Goal: Task Accomplishment & Management: Use online tool/utility

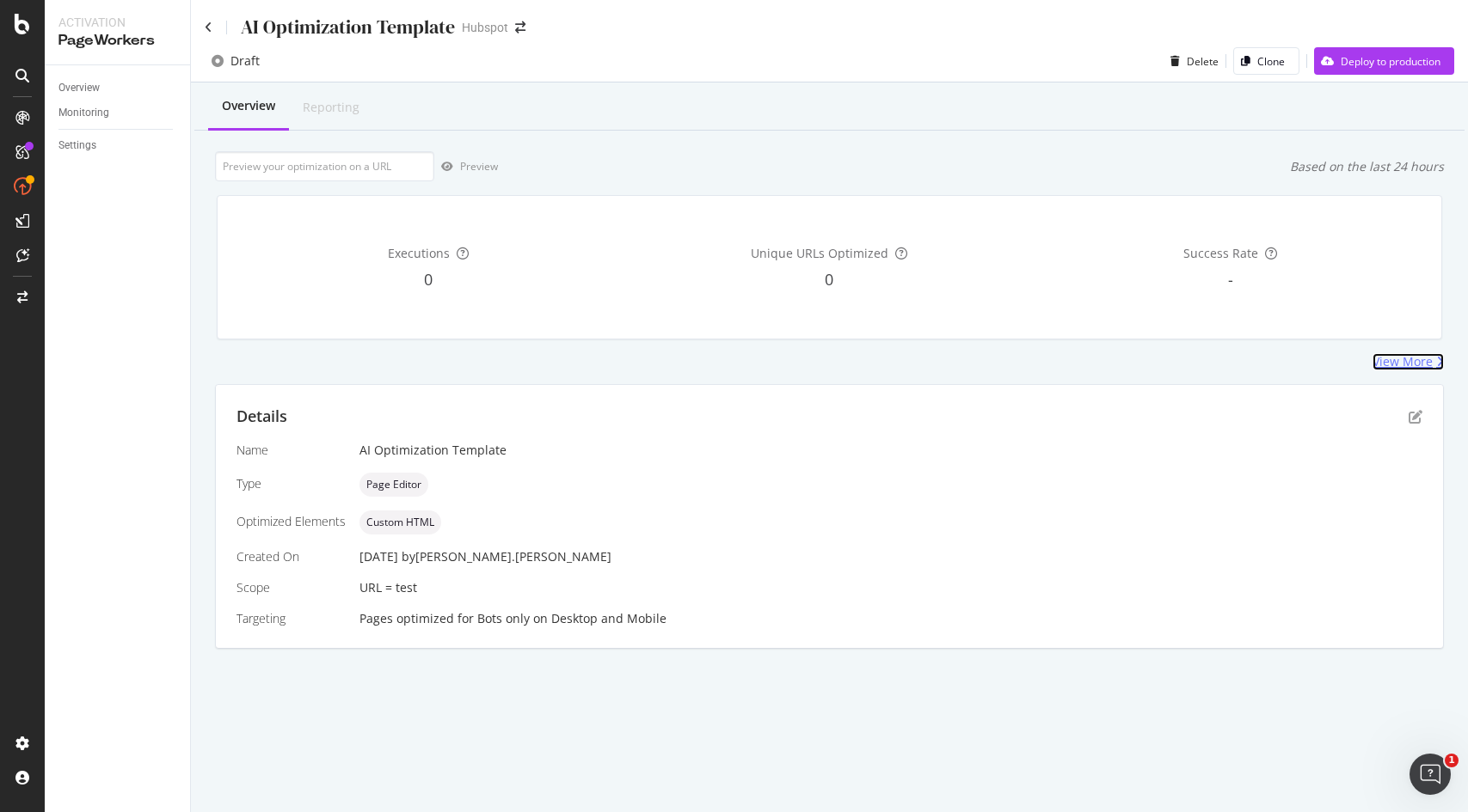
click at [1382, 362] on div "View More" at bounding box center [1403, 362] width 60 height 18
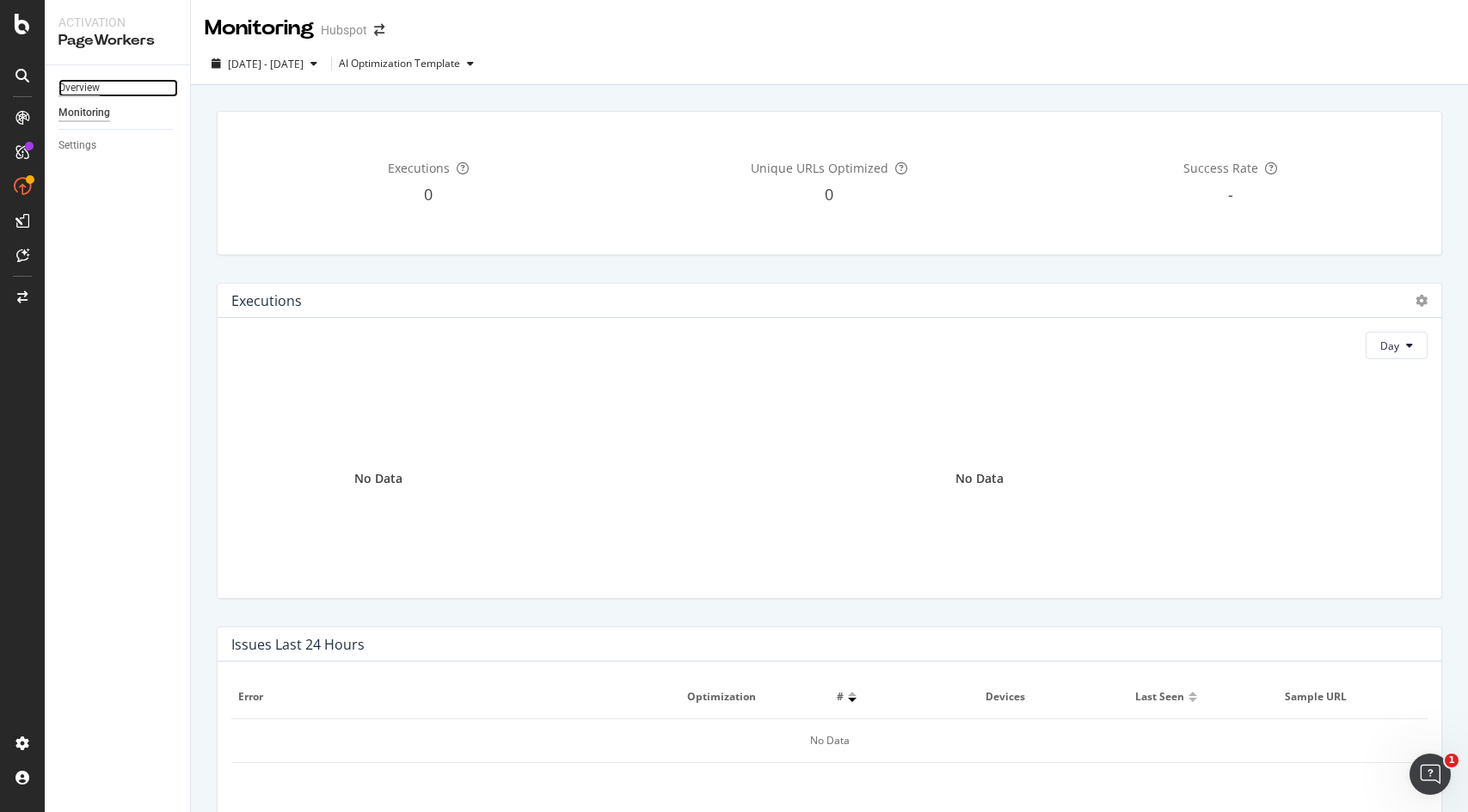
click at [89, 79] on div "Overview" at bounding box center [78, 88] width 41 height 18
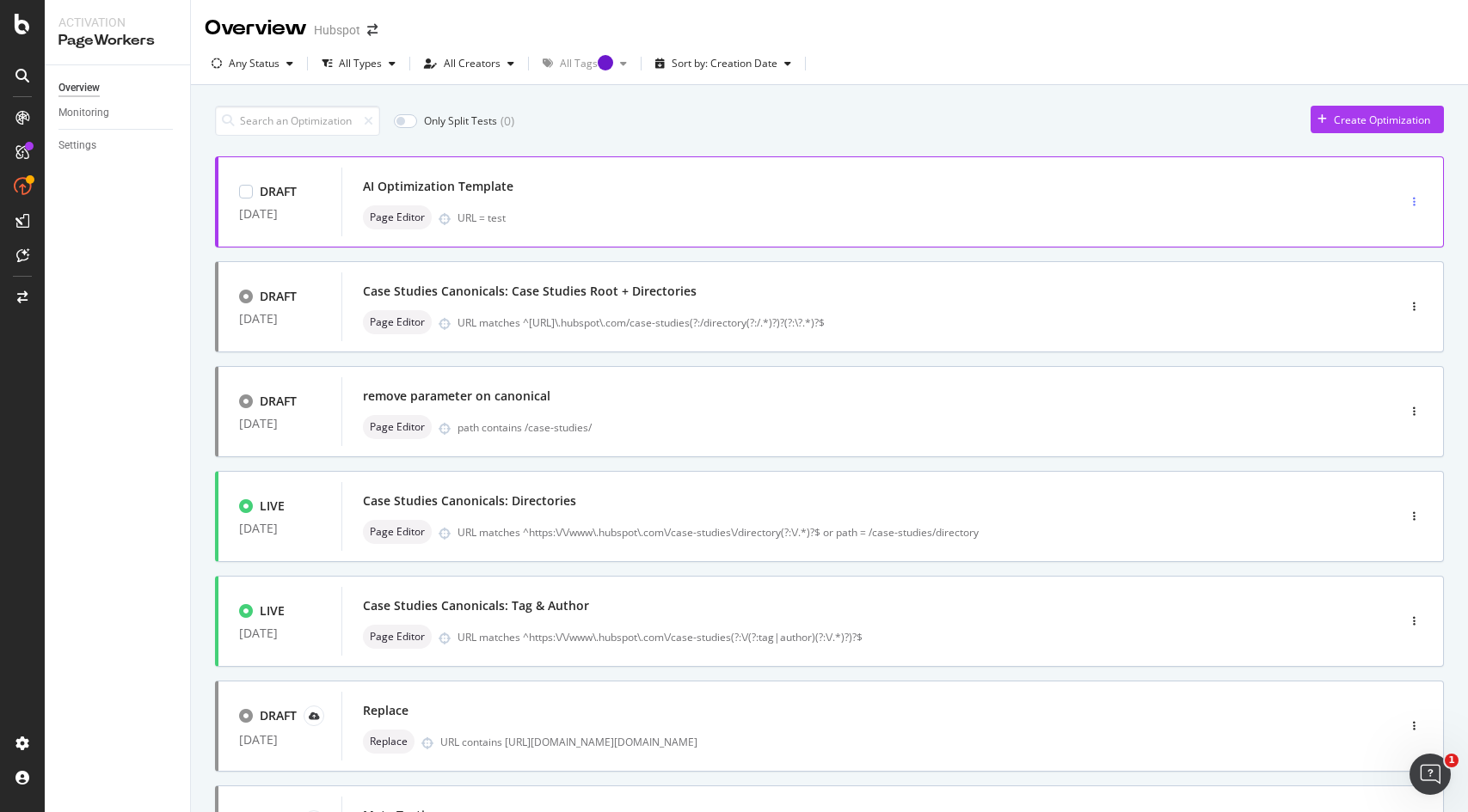
click at [1406, 204] on div "button" at bounding box center [1414, 202] width 17 height 11
click at [1391, 234] on div "Edit" at bounding box center [1365, 234] width 80 height 21
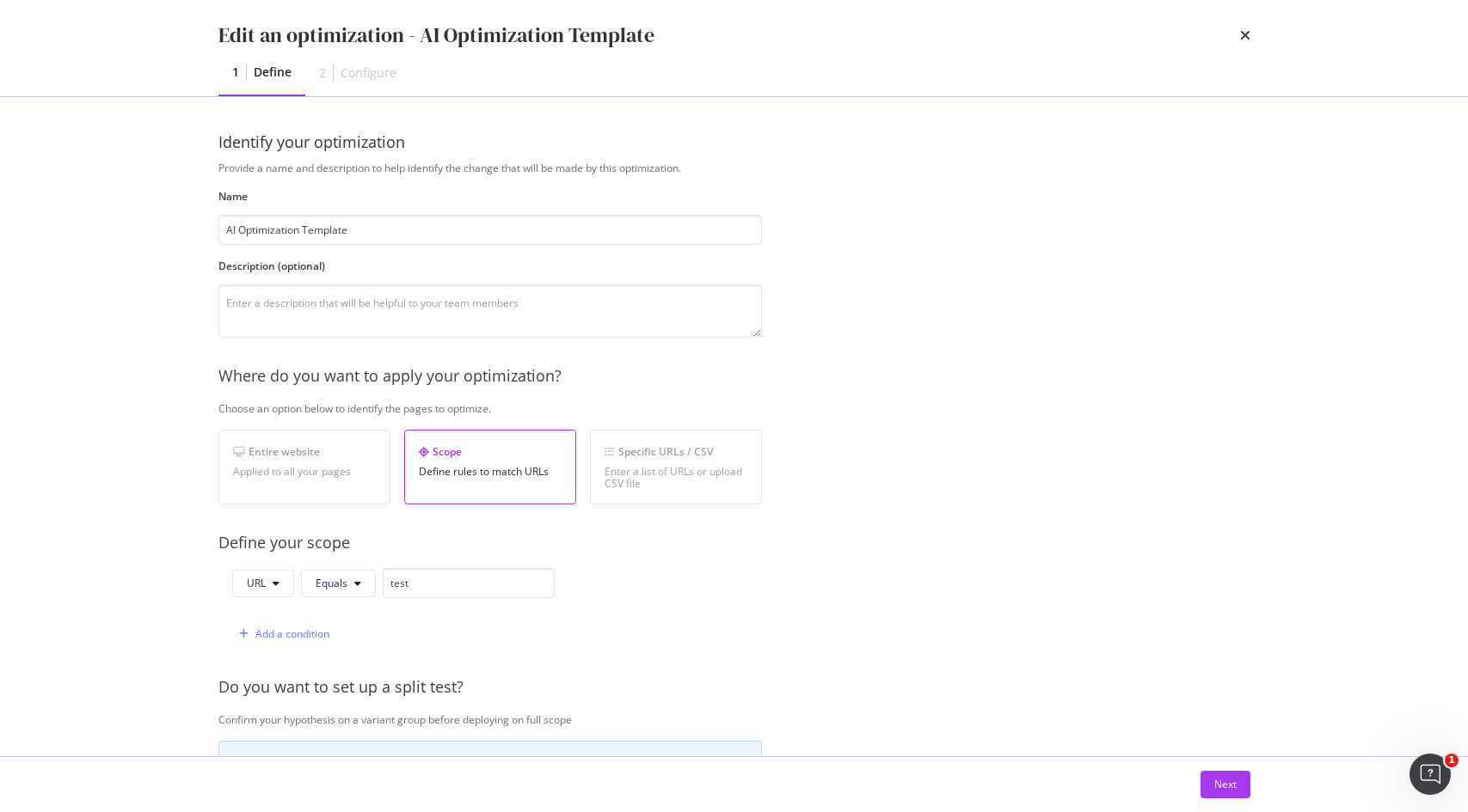
scroll to position [386, 0]
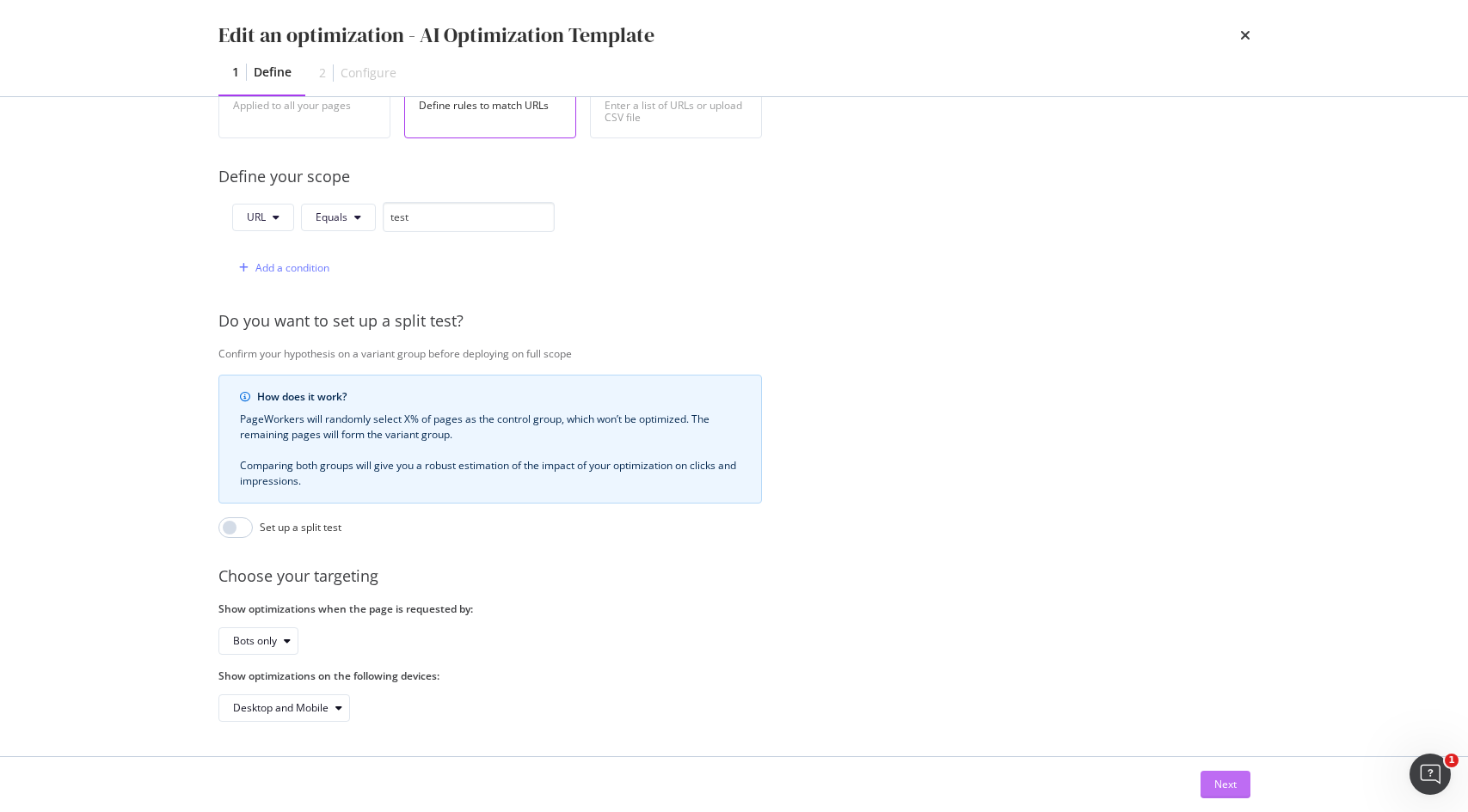
click at [1209, 777] on button "Next" at bounding box center [1225, 784] width 50 height 27
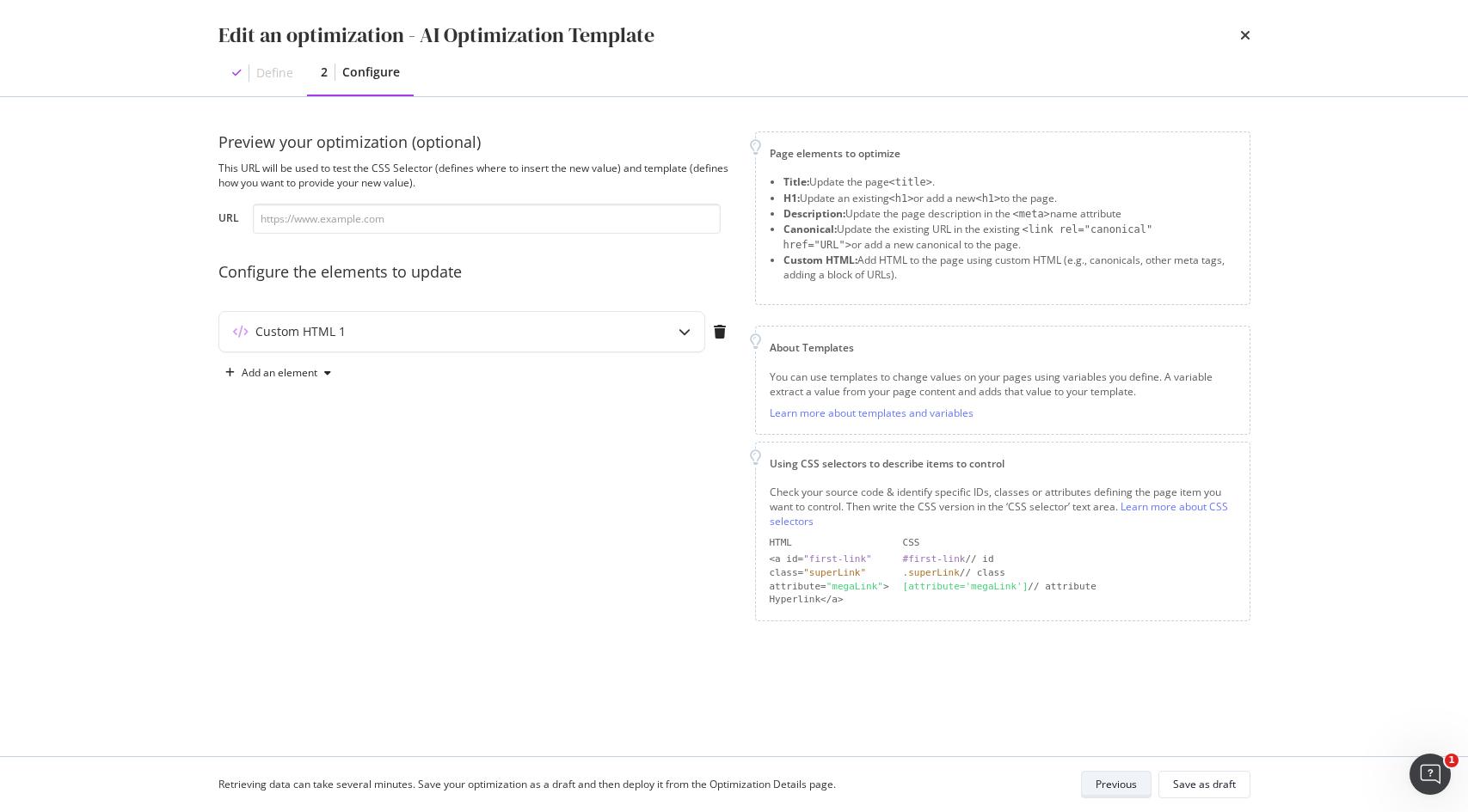
scroll to position [0, 0]
click at [466, 324] on div "Custom HTML 1" at bounding box center [428, 332] width 417 height 18
